Goal: Find contact information: Find contact information

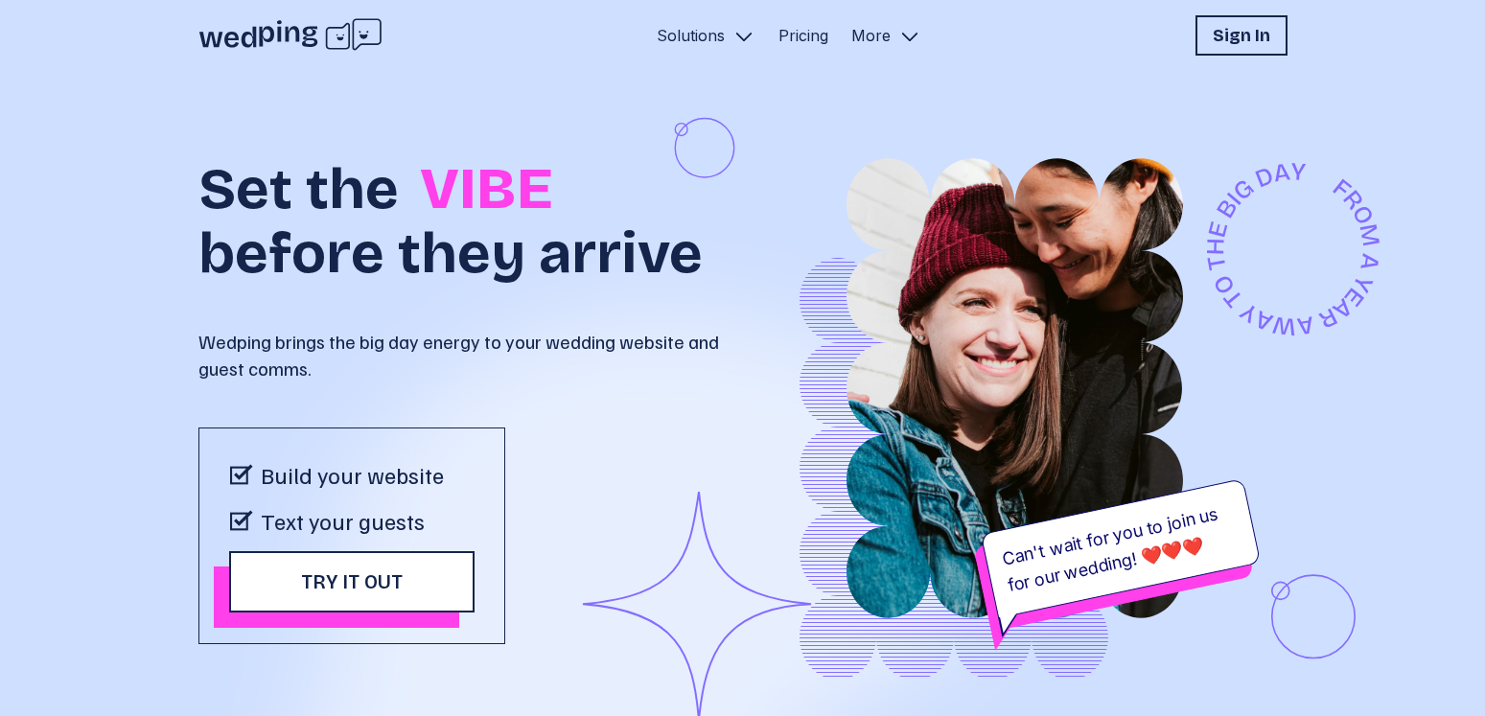
click at [121, 286] on div "Set the VIBE before they arrive Wedping brings the big day energy to your weddi…" at bounding box center [742, 449] width 1485 height 757
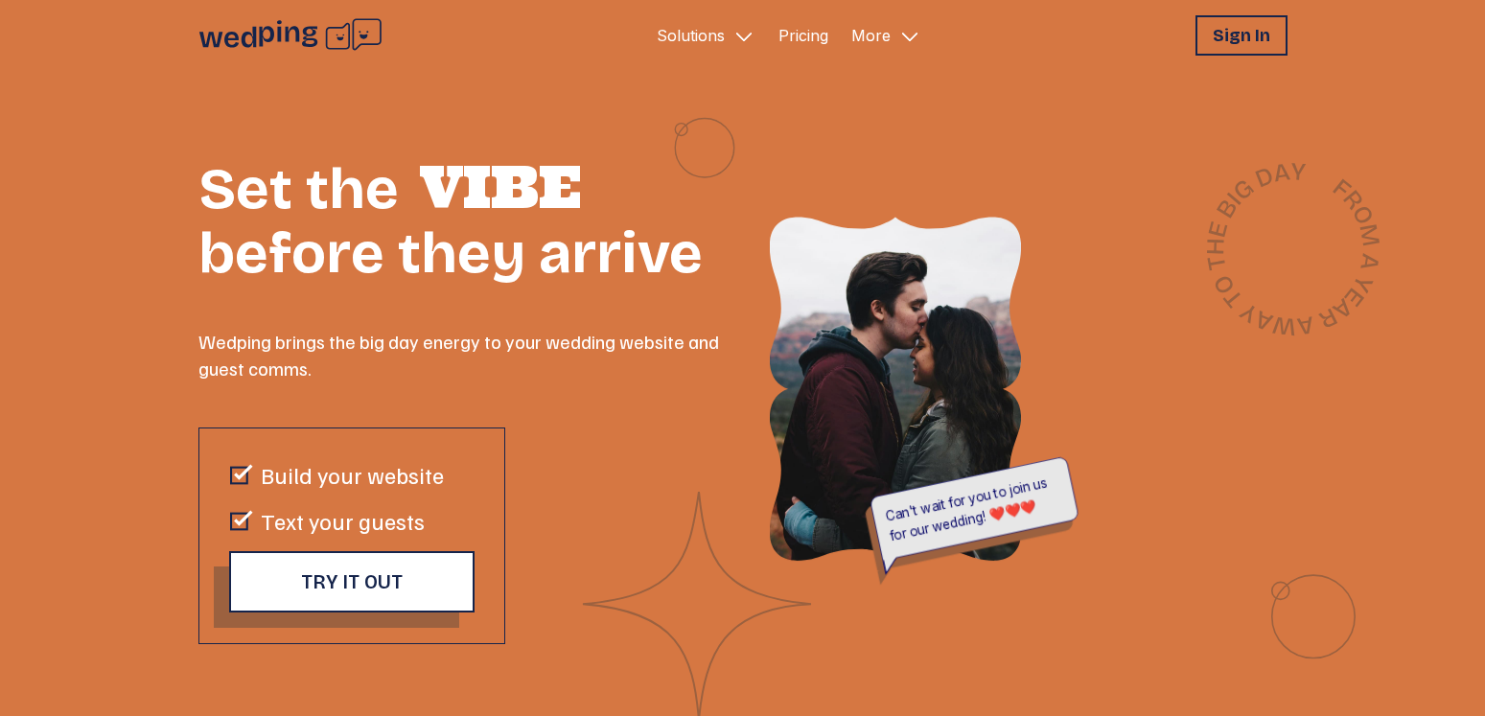
click at [898, 35] on icon "Primary Navigation" at bounding box center [909, 36] width 23 height 23
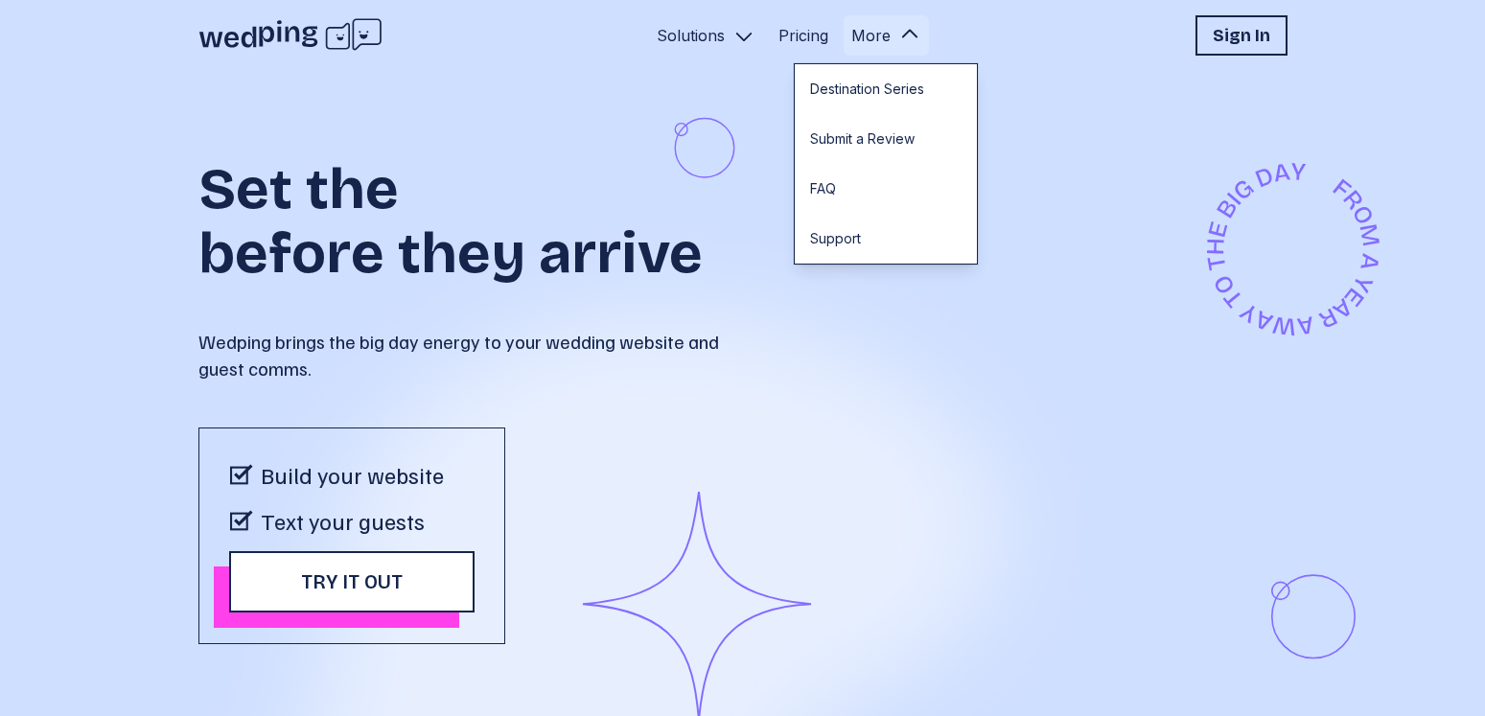
click at [568, 354] on p "Wedping brings the big day energy to your wedding website and guest comms." at bounding box center [470, 355] width 545 height 54
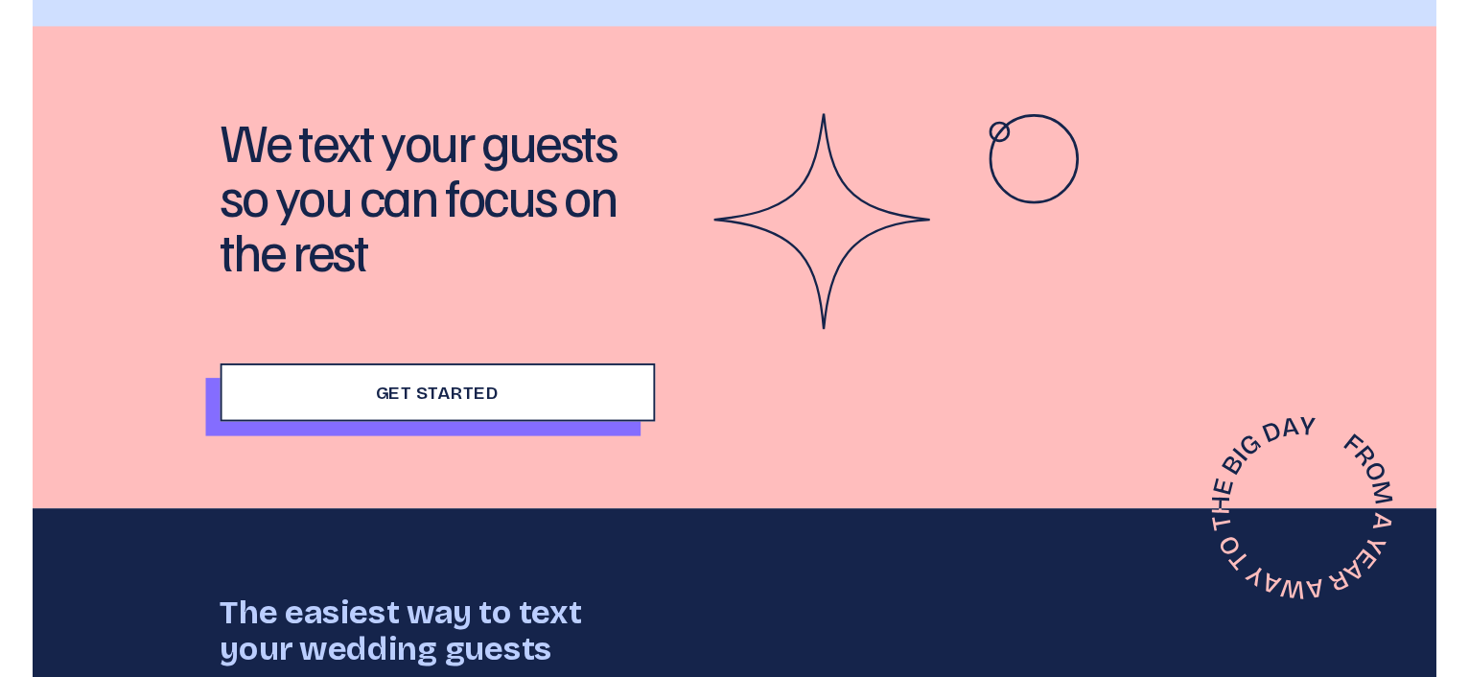
scroll to position [6250, 0]
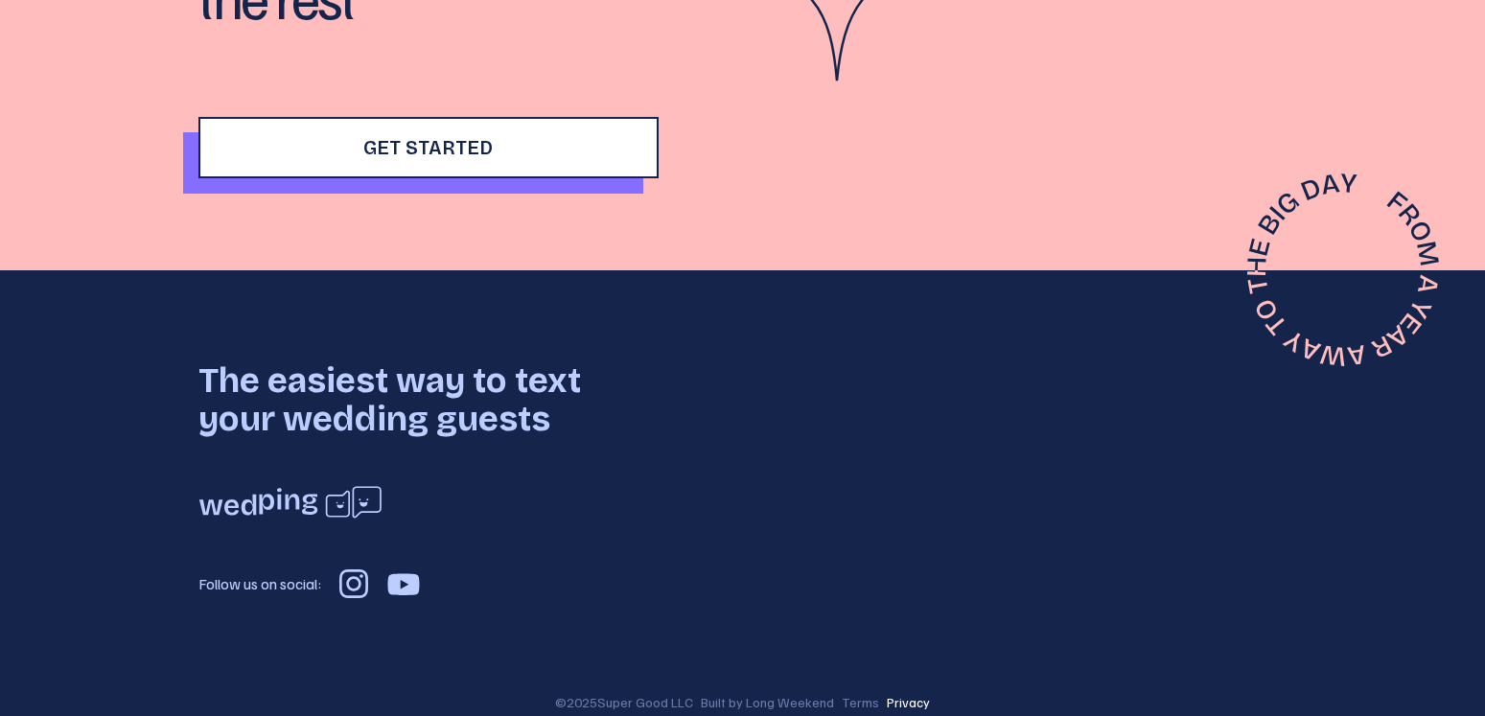
click at [889, 693] on p "Privacy" at bounding box center [908, 702] width 43 height 19
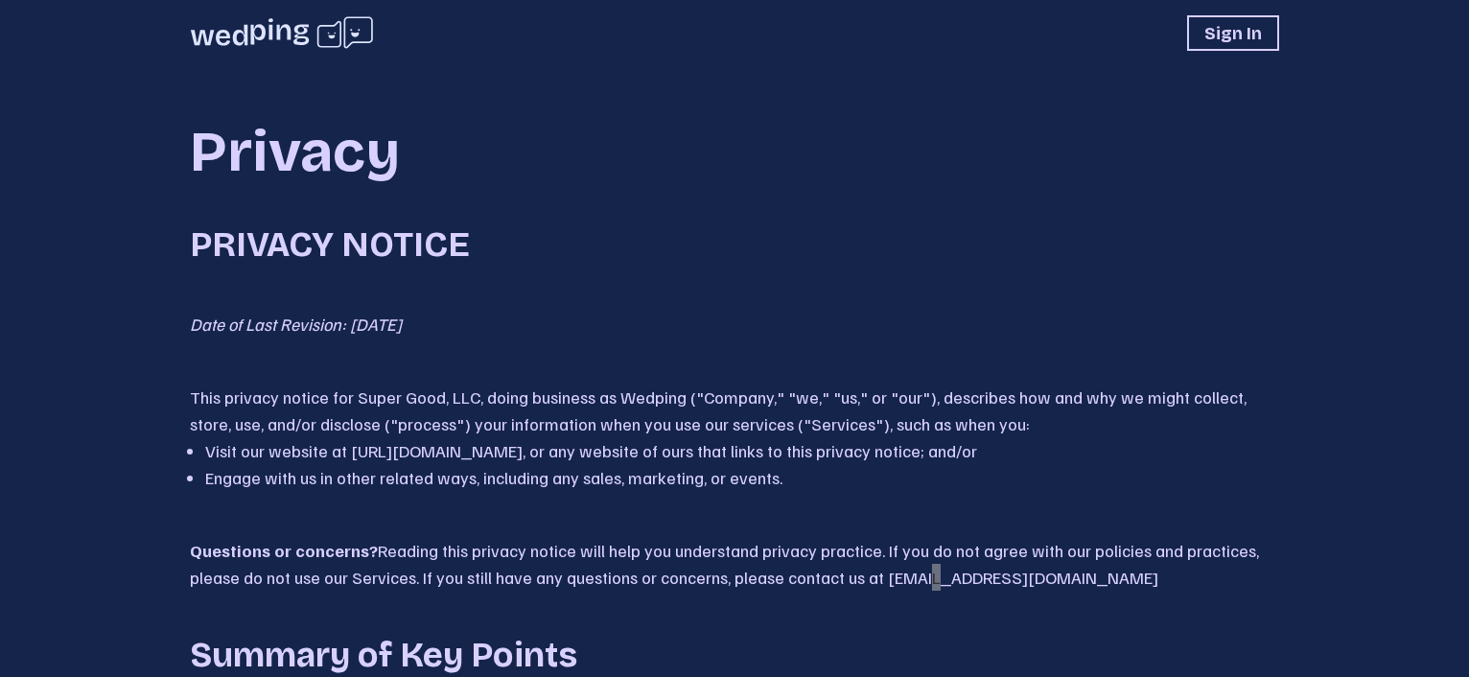
scroll to position [6311, 0]
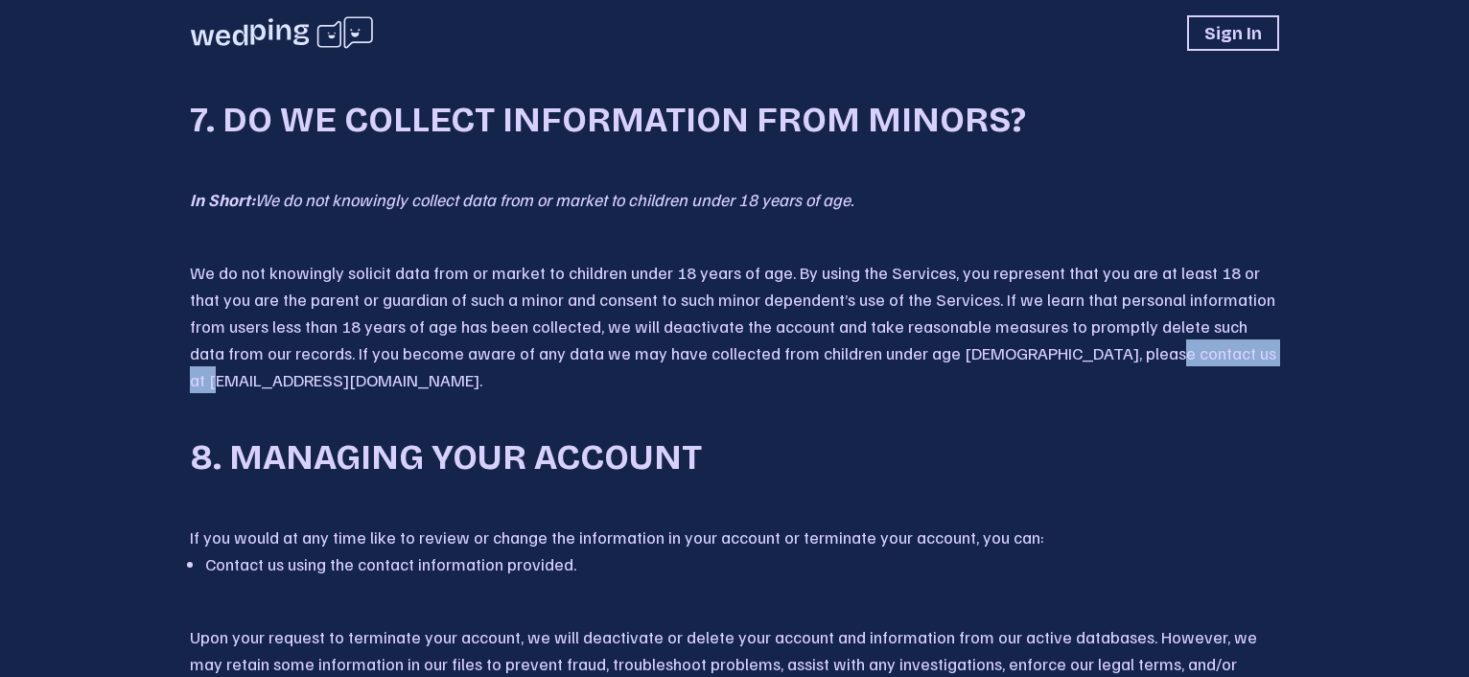
drag, startPoint x: 1191, startPoint y: 343, endPoint x: 1041, endPoint y: 346, distance: 149.6
click at [1041, 346] on p "We do not knowingly solicit data from or market to children under 18 years of a…" at bounding box center [734, 326] width 1089 height 134
copy p "[EMAIL_ADDRESS][DOMAIN_NAME]"
